Goal: Book appointment/travel/reservation

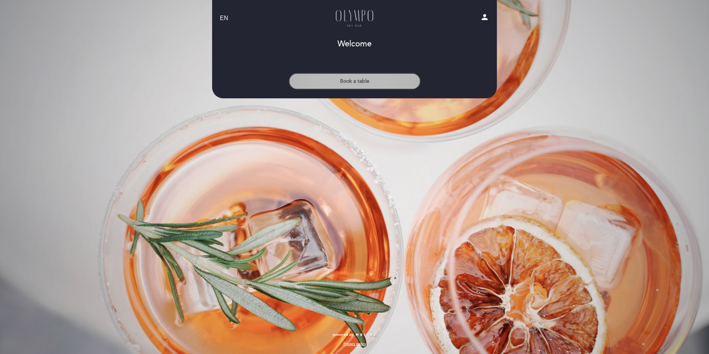
click at [364, 77] on button "Book a table" at bounding box center [355, 81] width 132 height 16
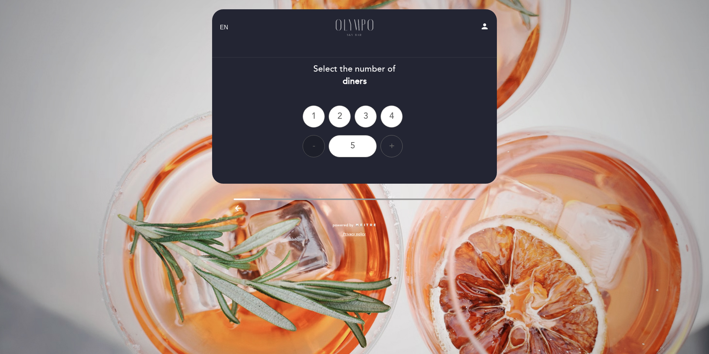
click at [389, 143] on div "+" at bounding box center [391, 146] width 22 height 22
click at [313, 144] on div "-" at bounding box center [313, 146] width 22 height 22
click at [386, 146] on div "+" at bounding box center [391, 146] width 22 height 22
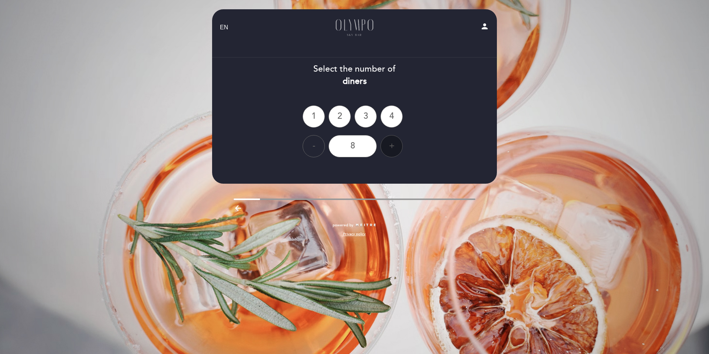
click at [386, 146] on div "+" at bounding box center [391, 146] width 22 height 22
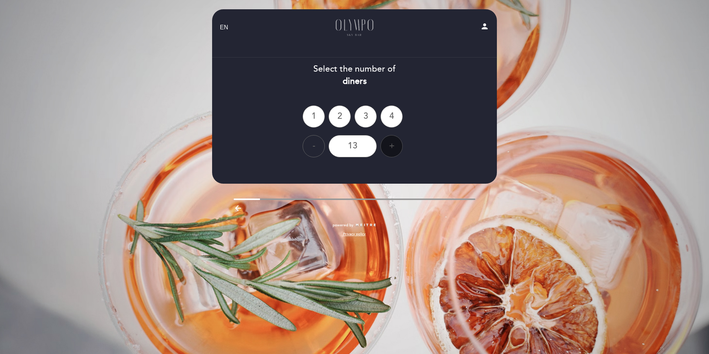
click at [386, 146] on div "+" at bounding box center [391, 146] width 22 height 22
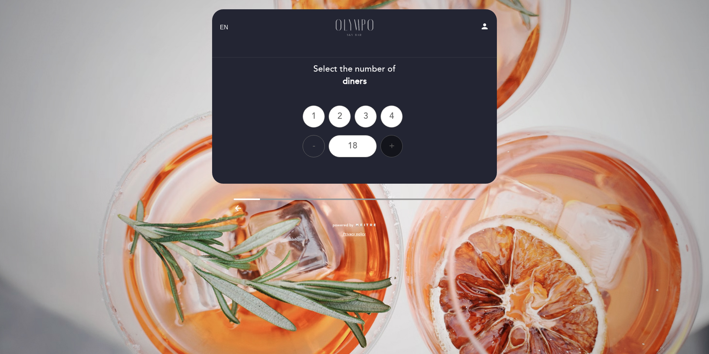
click at [386, 146] on div "+" at bounding box center [391, 146] width 22 height 22
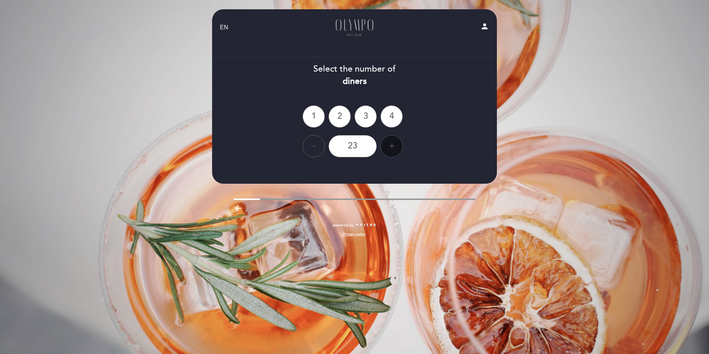
click at [386, 146] on div "+" at bounding box center [391, 146] width 22 height 22
click at [386, 145] on div "+" at bounding box center [391, 146] width 22 height 22
click at [385, 145] on div "+" at bounding box center [391, 146] width 22 height 22
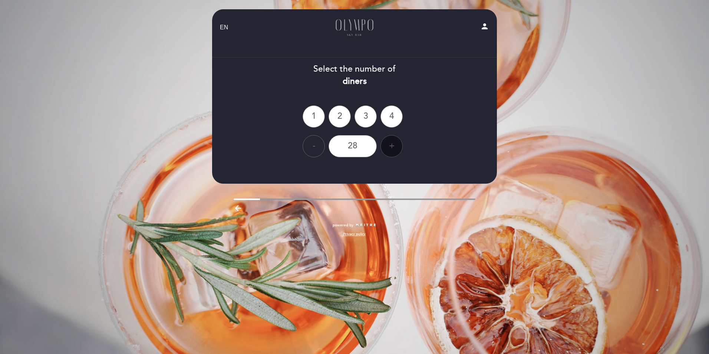
click at [385, 145] on div "+" at bounding box center [391, 146] width 22 height 22
click at [356, 150] on div "30" at bounding box center [352, 146] width 48 height 22
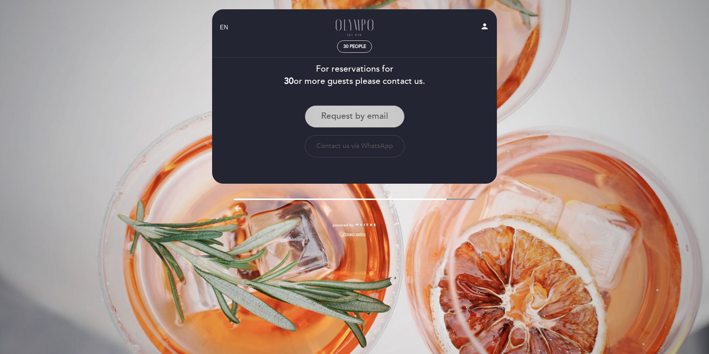
click at [384, 119] on button "Request by email" at bounding box center [355, 116] width 100 height 22
click at [382, 113] on button "Request by email" at bounding box center [355, 116] width 100 height 22
